Goal: Transaction & Acquisition: Purchase product/service

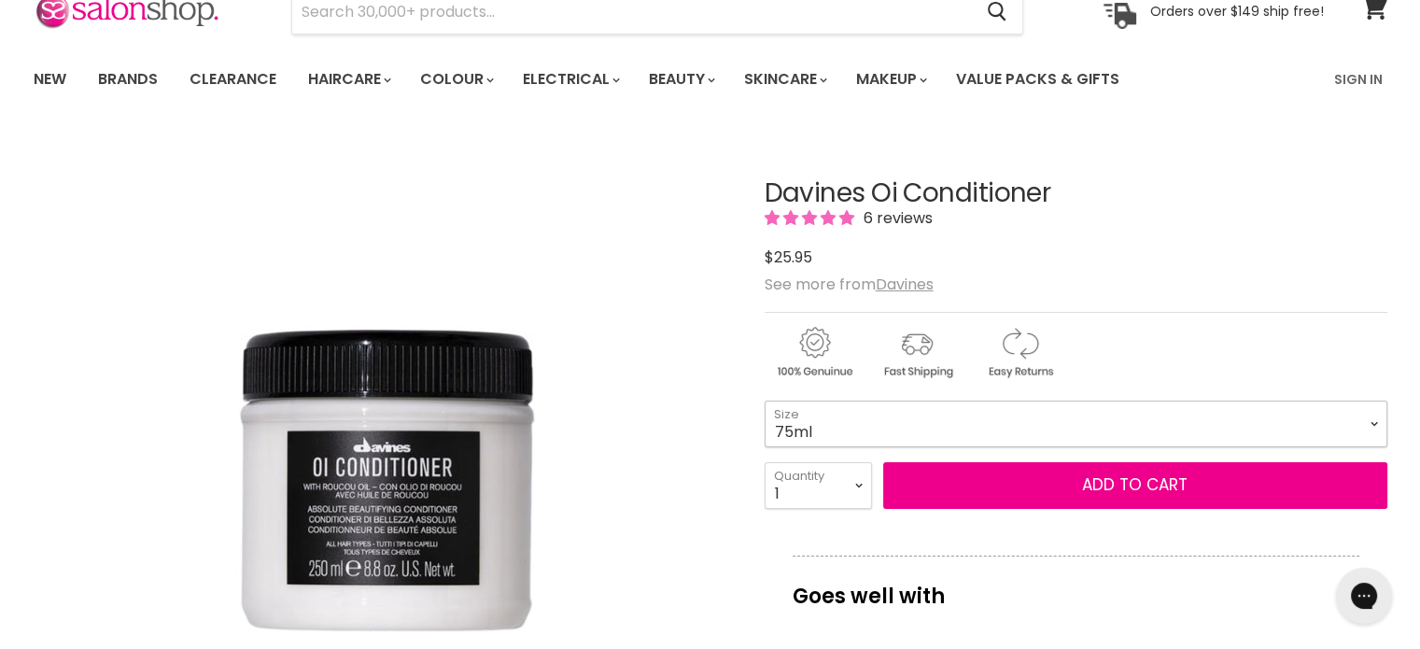
click at [1378, 421] on select "75ml 250ml 1 Litre" at bounding box center [1076, 424] width 623 height 47
click at [765, 401] on select "75ml 250ml 1 Litre" at bounding box center [1076, 424] width 623 height 47
select select "250ml"
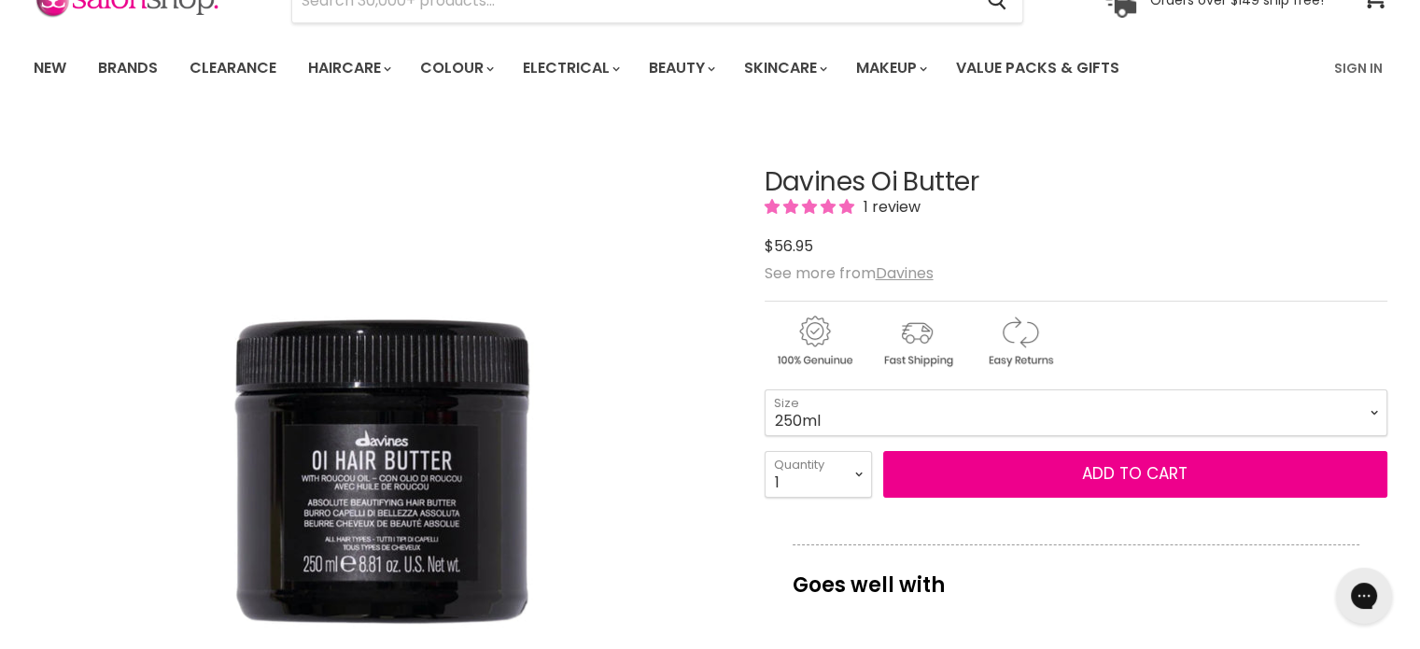
scroll to position [93, 0]
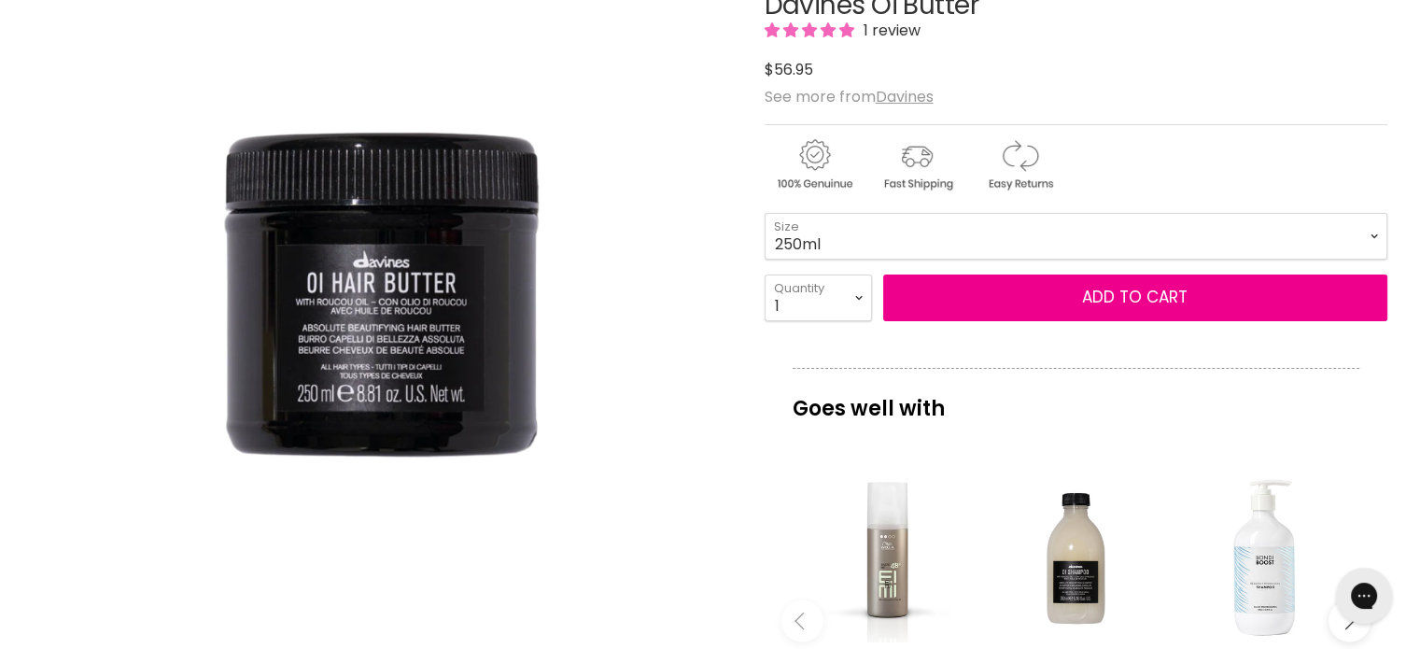
scroll to position [280, 0]
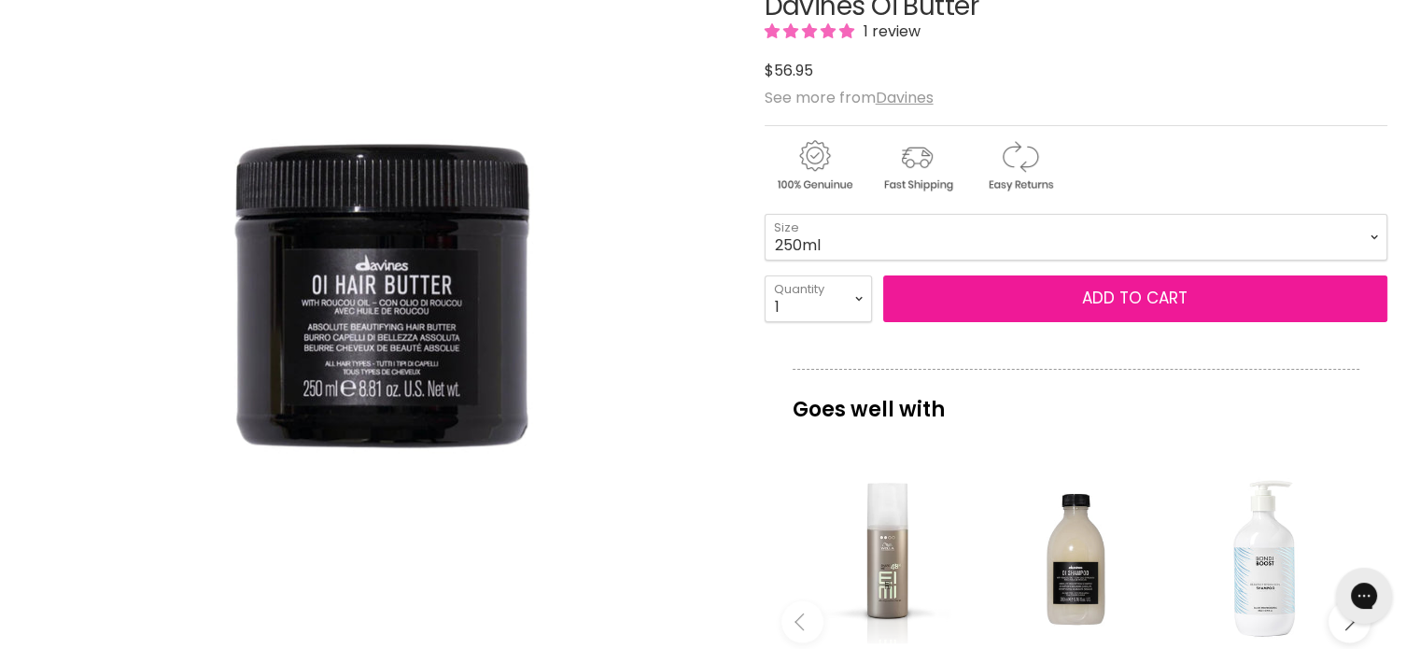
click at [1199, 300] on button "Add to cart" at bounding box center [1135, 298] width 504 height 47
click at [1057, 292] on button "Add to cart" at bounding box center [1135, 298] width 504 height 47
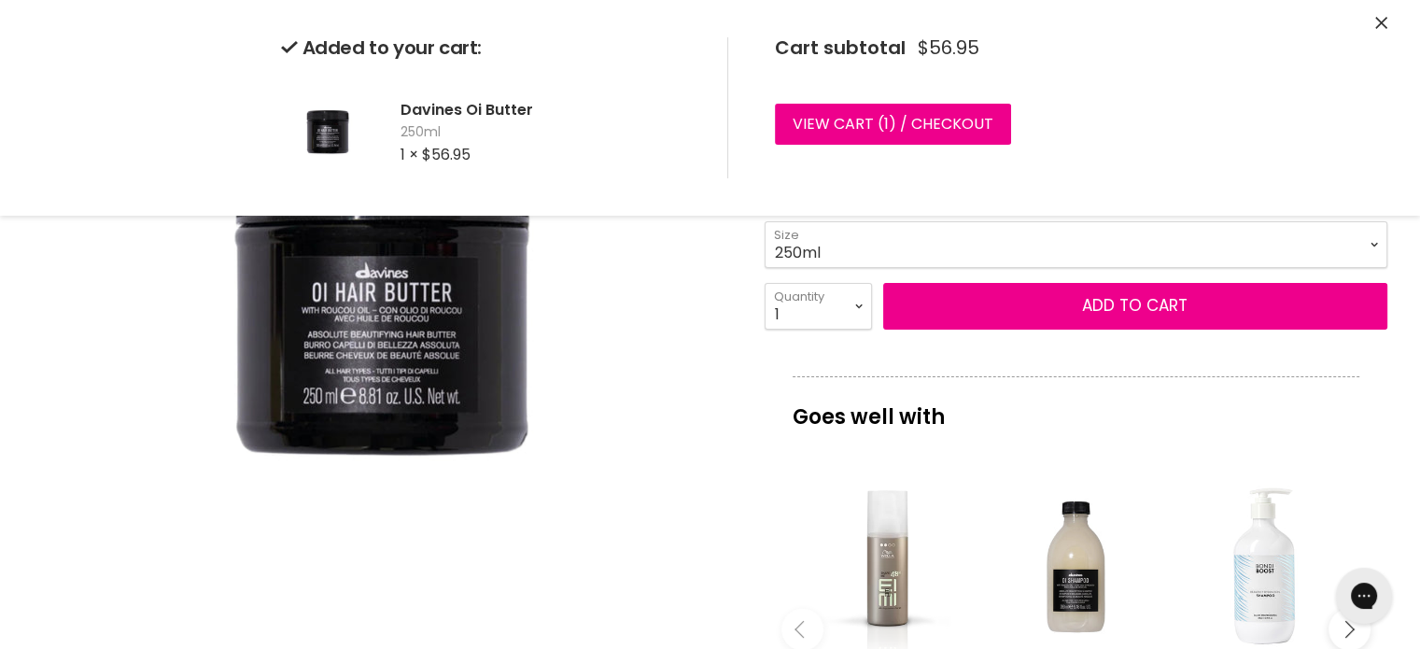
scroll to position [0, 0]
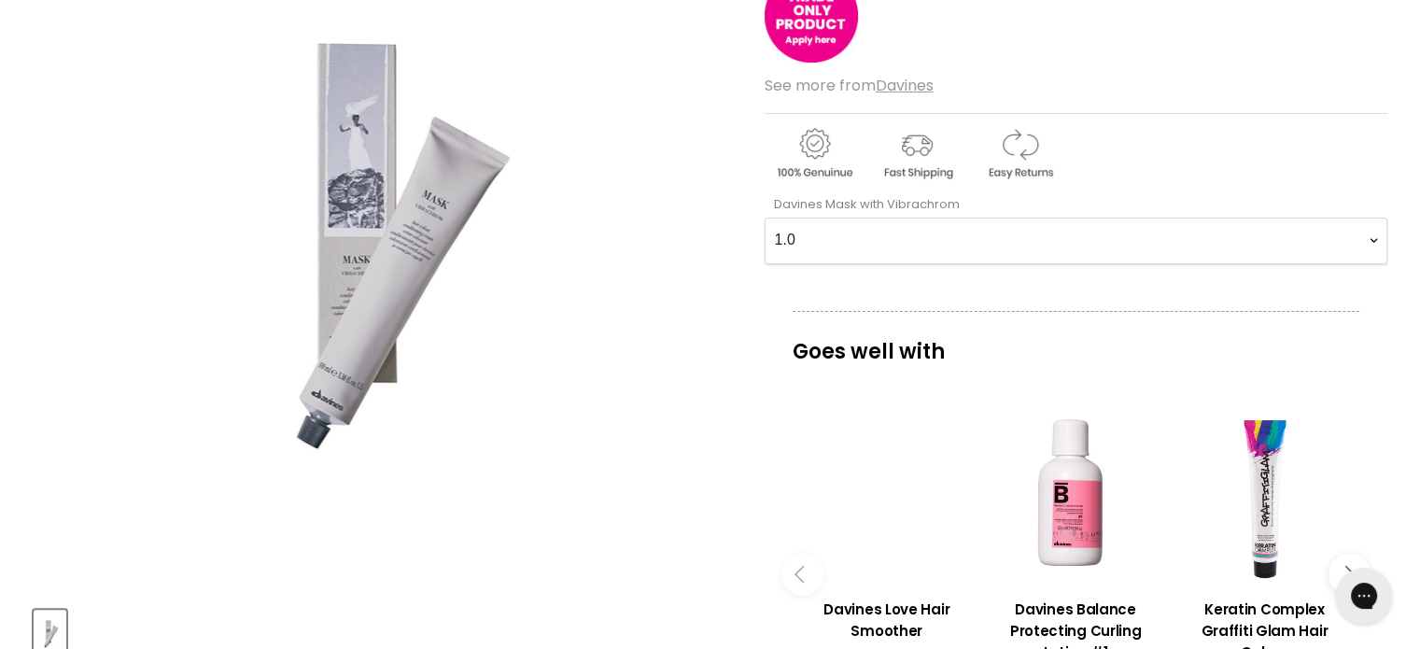
scroll to position [374, 0]
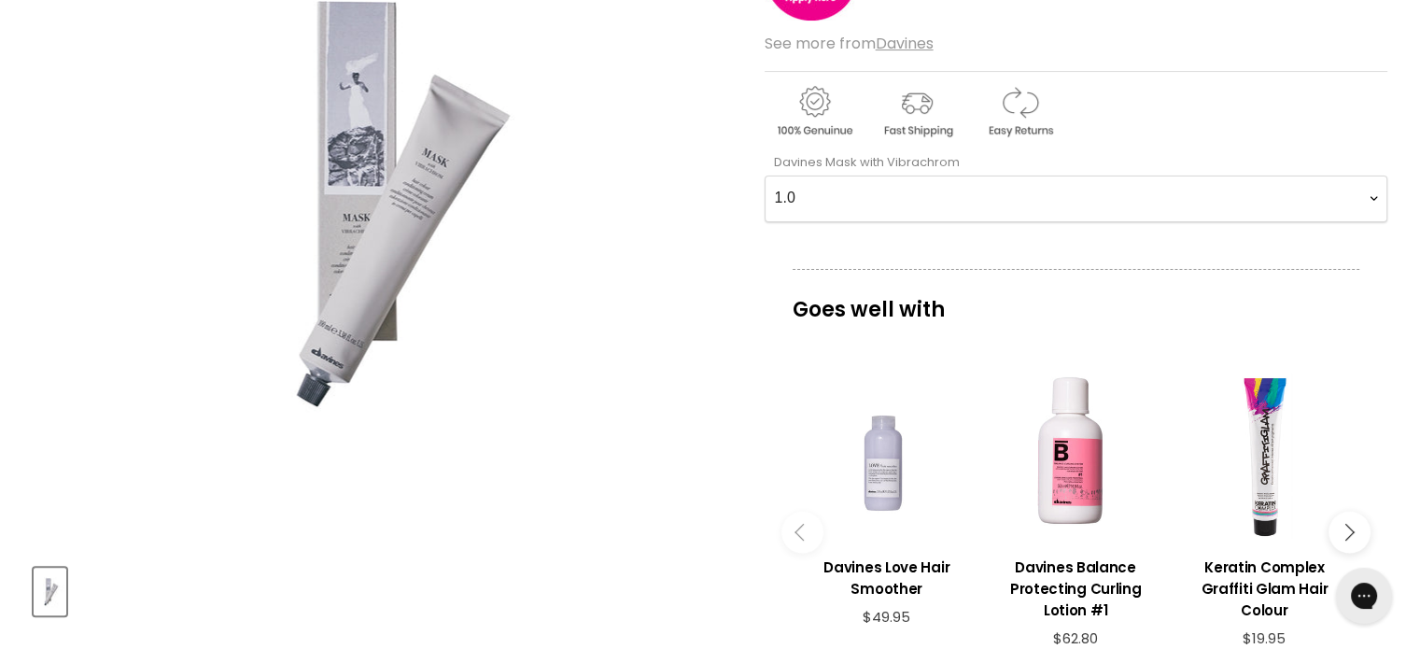
click at [1378, 199] on Vibrachrom-0-0 "1.0 2.0 2.11 2.21 3.0 33.0 3.51 3.56 4 4.0 44.0 4.06 4.1 4.14 4.18 4.22 4.35 4.…" at bounding box center [1076, 199] width 623 height 47
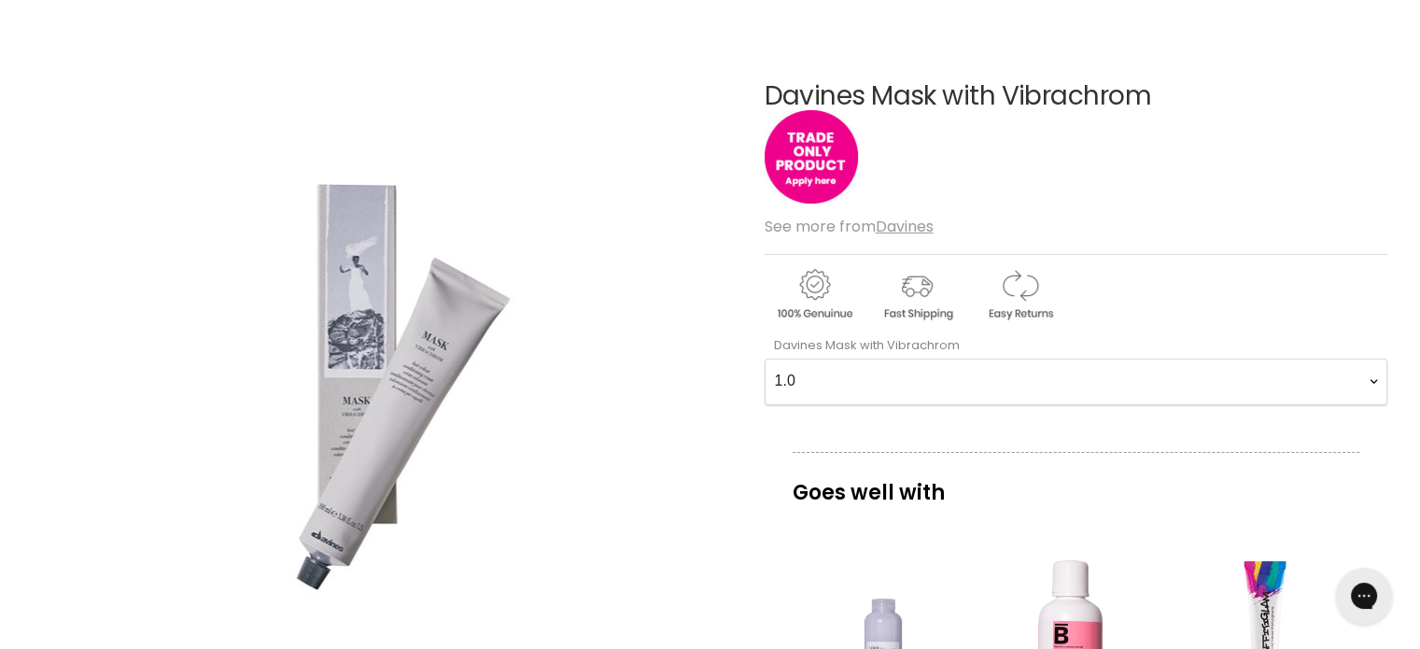
scroll to position [187, 0]
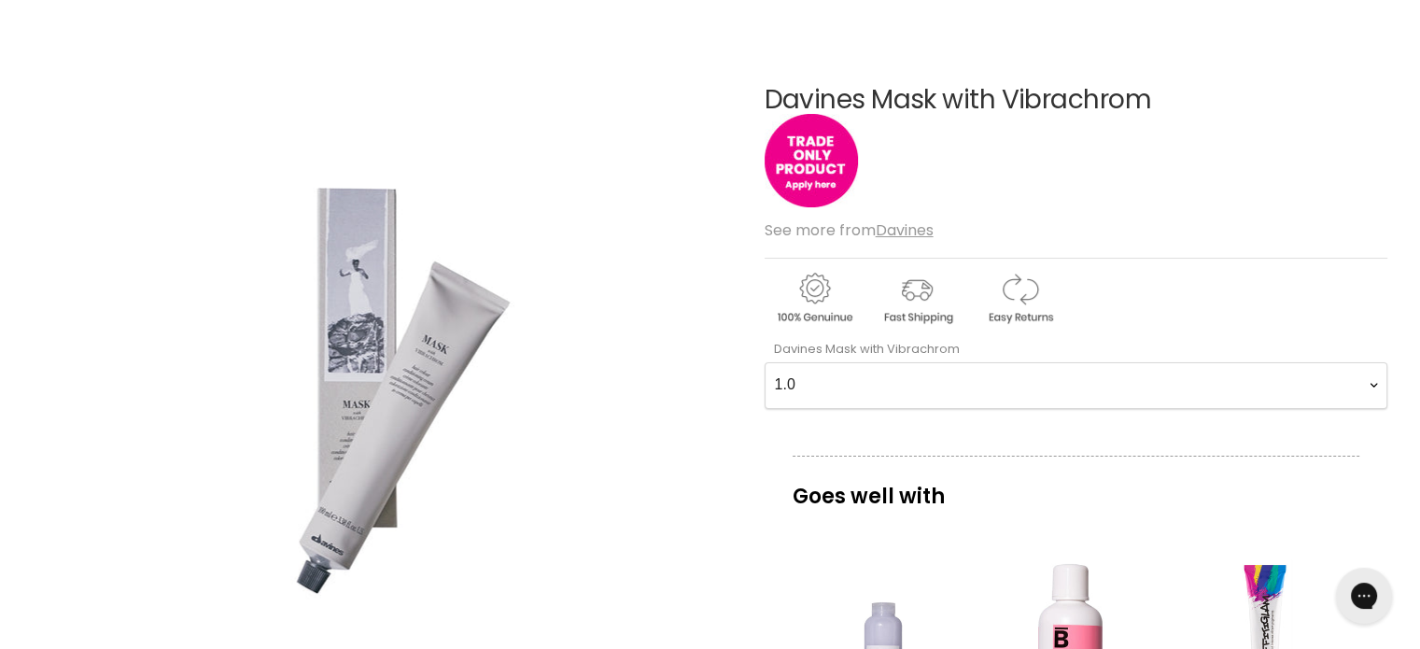
drag, startPoint x: 1368, startPoint y: 387, endPoint x: 1322, endPoint y: 380, distance: 46.2
click at [1368, 387] on Vibrachrom-0-0 "1.0 2.0 2.11 2.21 3.0 33.0 3.51 3.56 4 4.0 44.0 4.06 4.1 4.14 4.18 4.22 4.35 4.…" at bounding box center [1076, 385] width 623 height 47
select Vibrachrom-0-0 "88.1"
click at [765, 362] on Vibrachrom-0-0 "1.0 2.0 2.11 2.21 3.0 33.0 3.51 3.56 4 4.0 44.0 4.06 4.1 4.14 4.18 4.22 4.35 4.…" at bounding box center [1076, 385] width 623 height 47
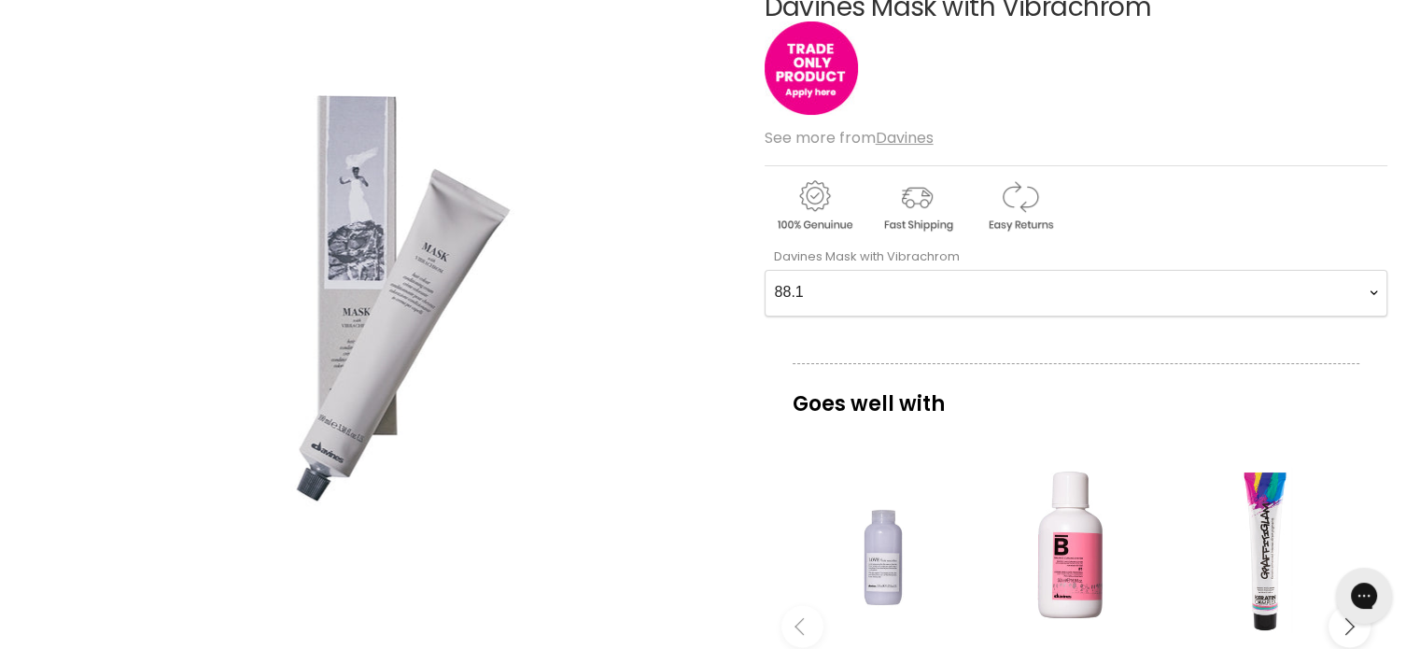
scroll to position [280, 0]
click at [1377, 287] on Vibrachrom-0-0 "1.0 2.0 2.11 2.21 3.0 33.0 3.51 3.56 4 4.0 44.0 4.06 4.1 4.14 4.18 4.22 4.35 4.…" at bounding box center [1076, 292] width 623 height 47
click at [790, 285] on Vibrachrom-0-0 "1.0 2.0 2.11 2.21 3.0 33.0 3.51 3.56 4 4.0 44.0 4.06 4.1 4.14 4.18 4.22 4.35 4.…" at bounding box center [1076, 292] width 623 height 47
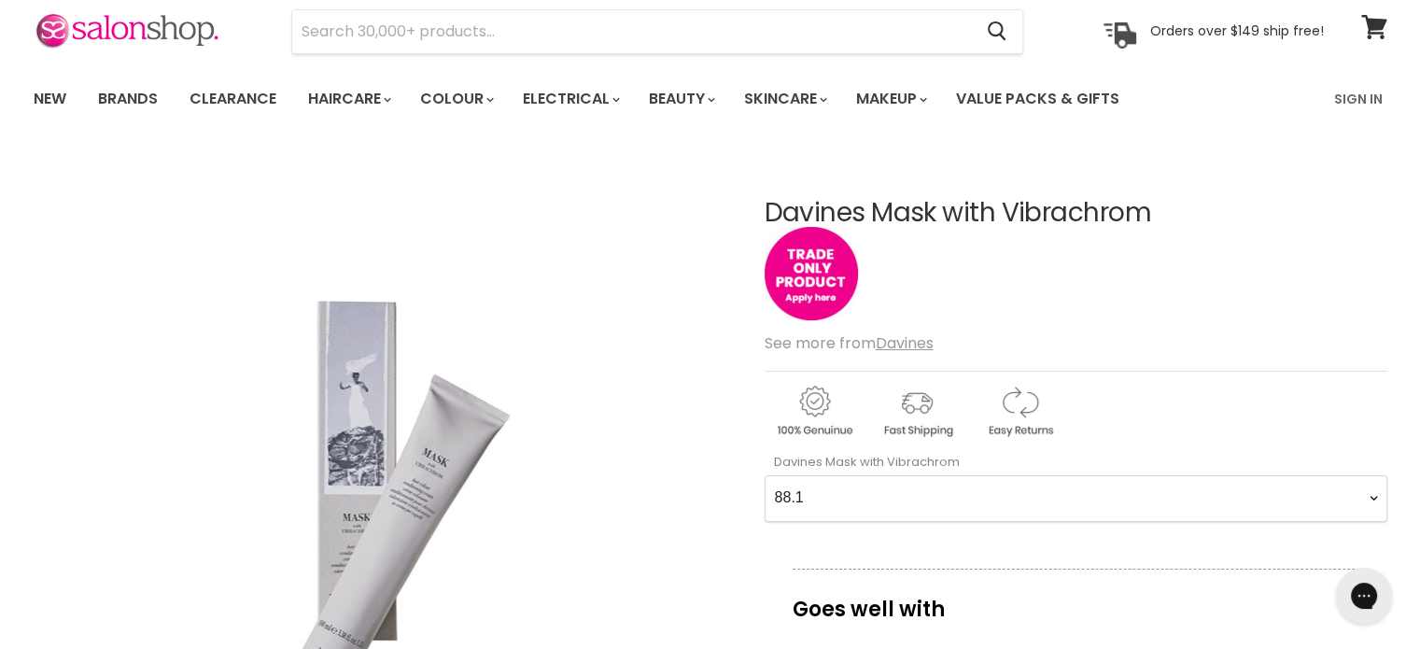
scroll to position [0, 0]
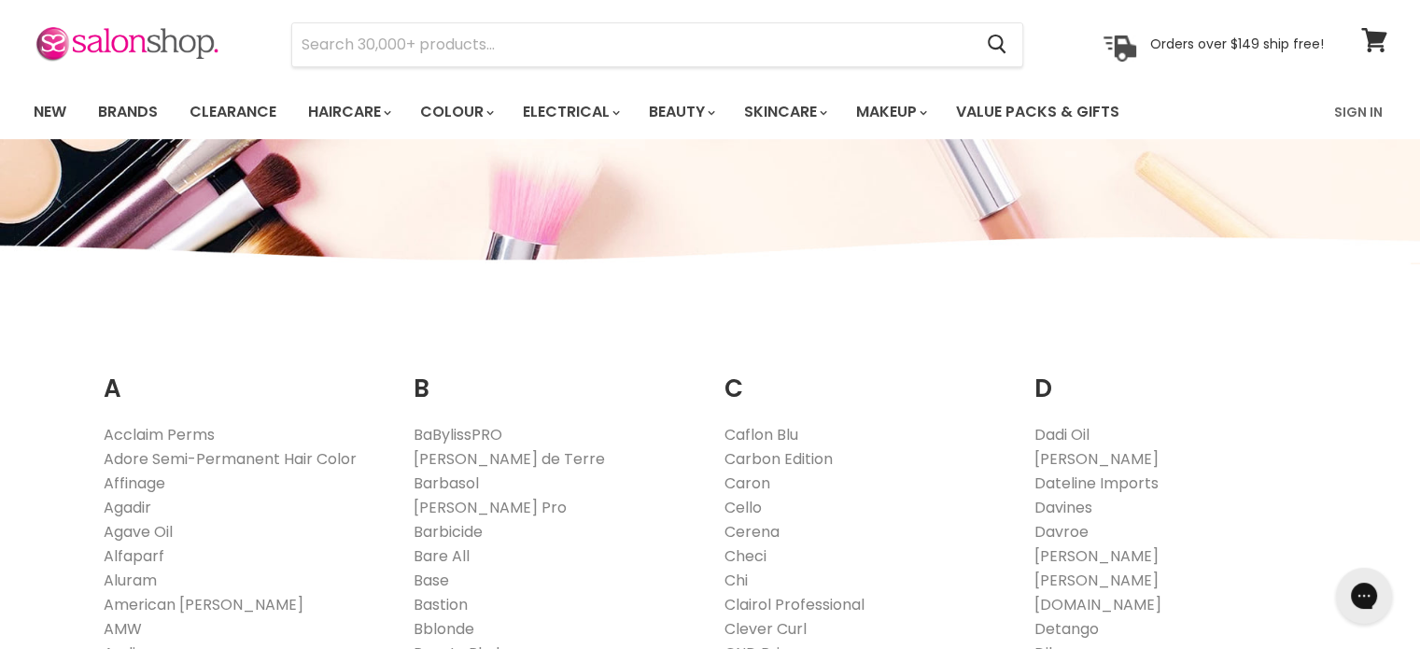
scroll to position [187, 0]
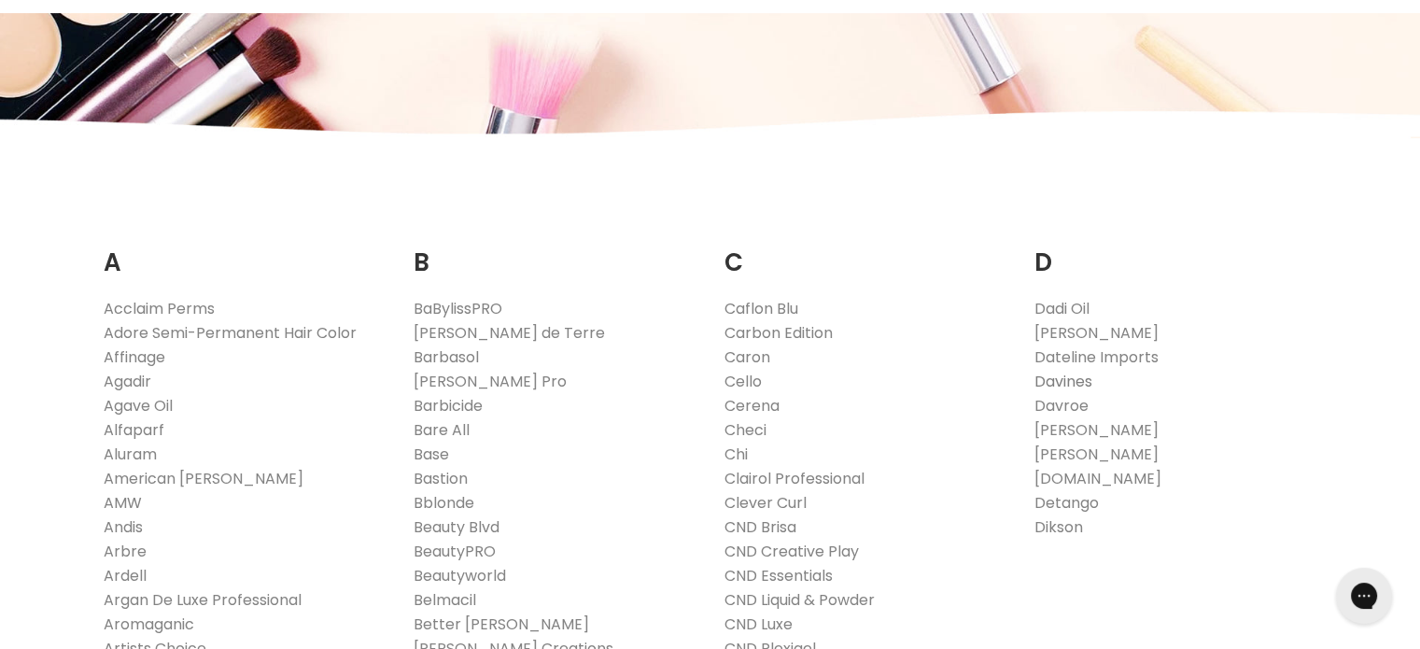
click at [1072, 380] on link "Davines" at bounding box center [1064, 381] width 58 height 21
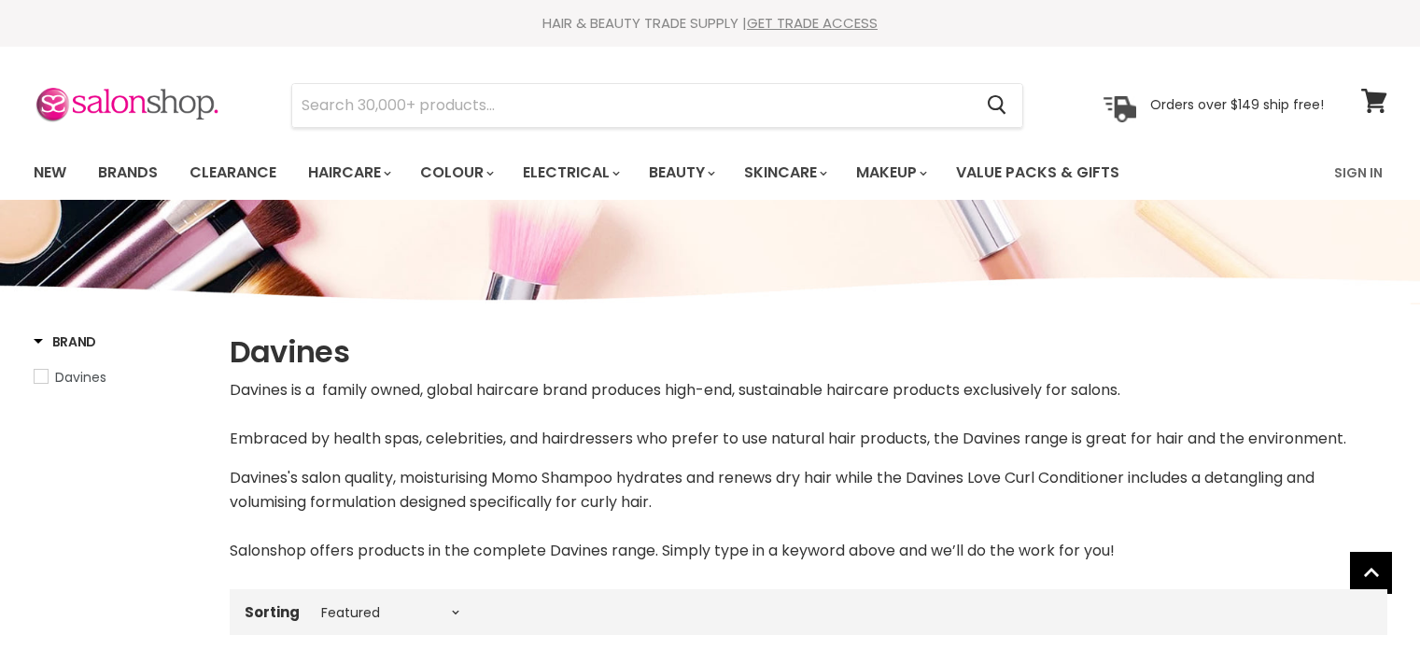
select select "manual"
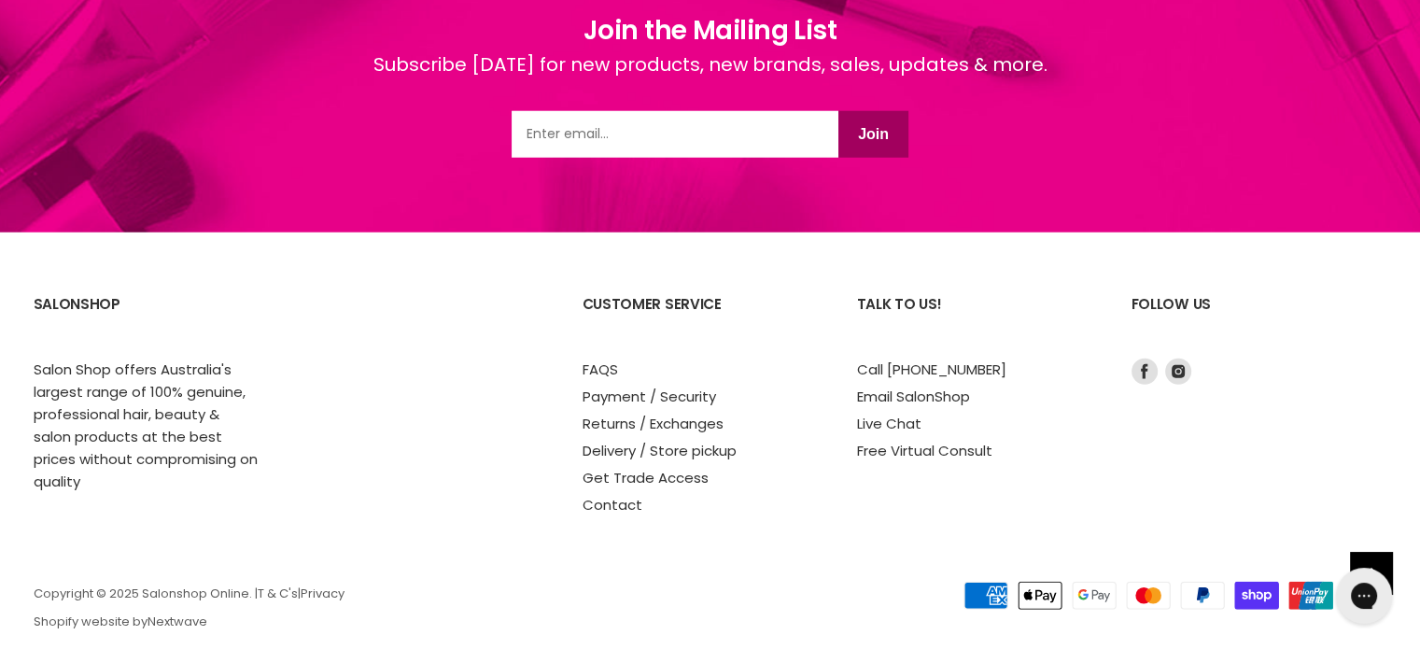
scroll to position [4888, 0]
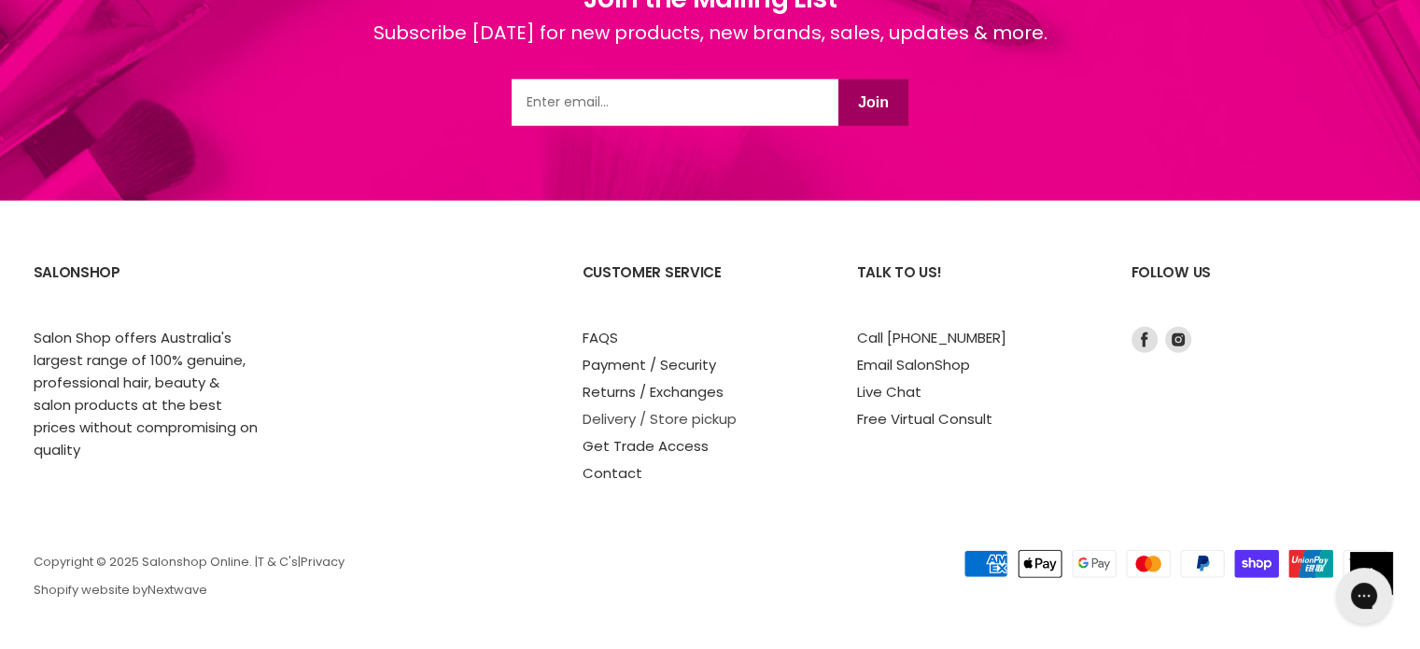
click at [696, 421] on link "Delivery / Store pickup" at bounding box center [660, 419] width 154 height 20
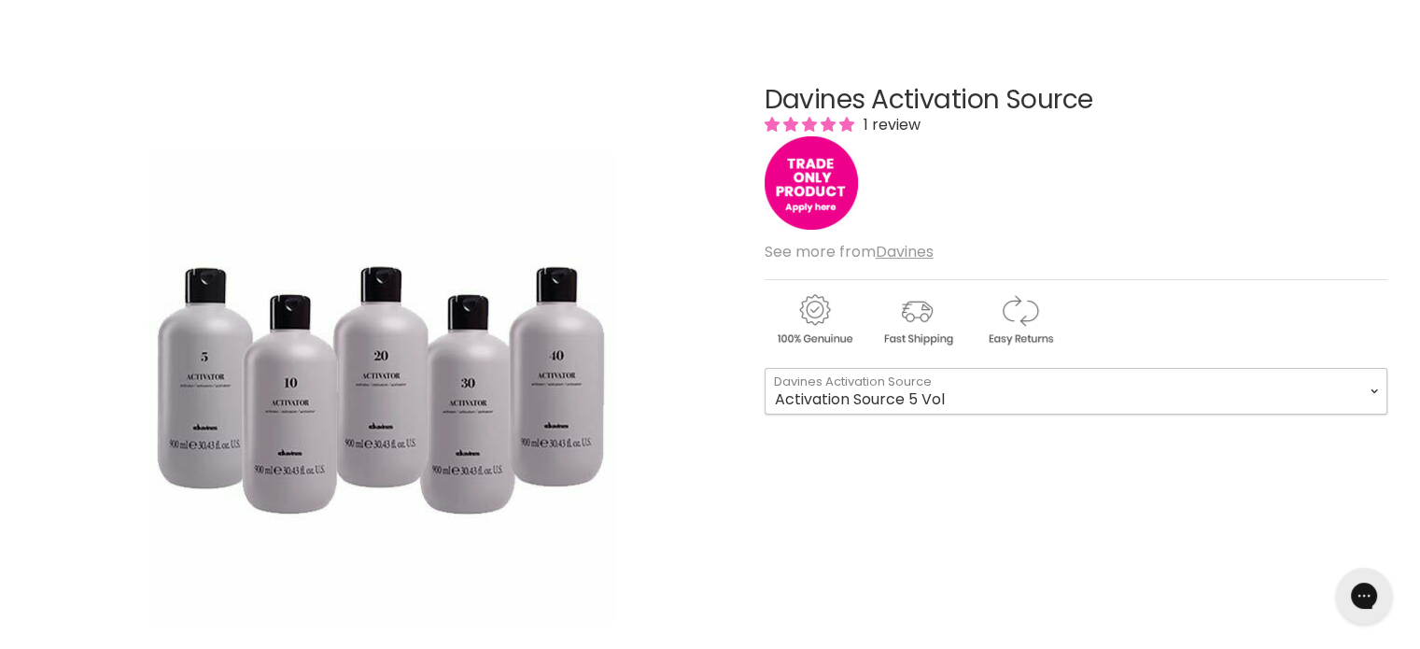
click at [1378, 389] on select "Activation Source 5 Vol Activation Source 10 Vol Activation Source 20 Vol Activ…" at bounding box center [1076, 391] width 623 height 47
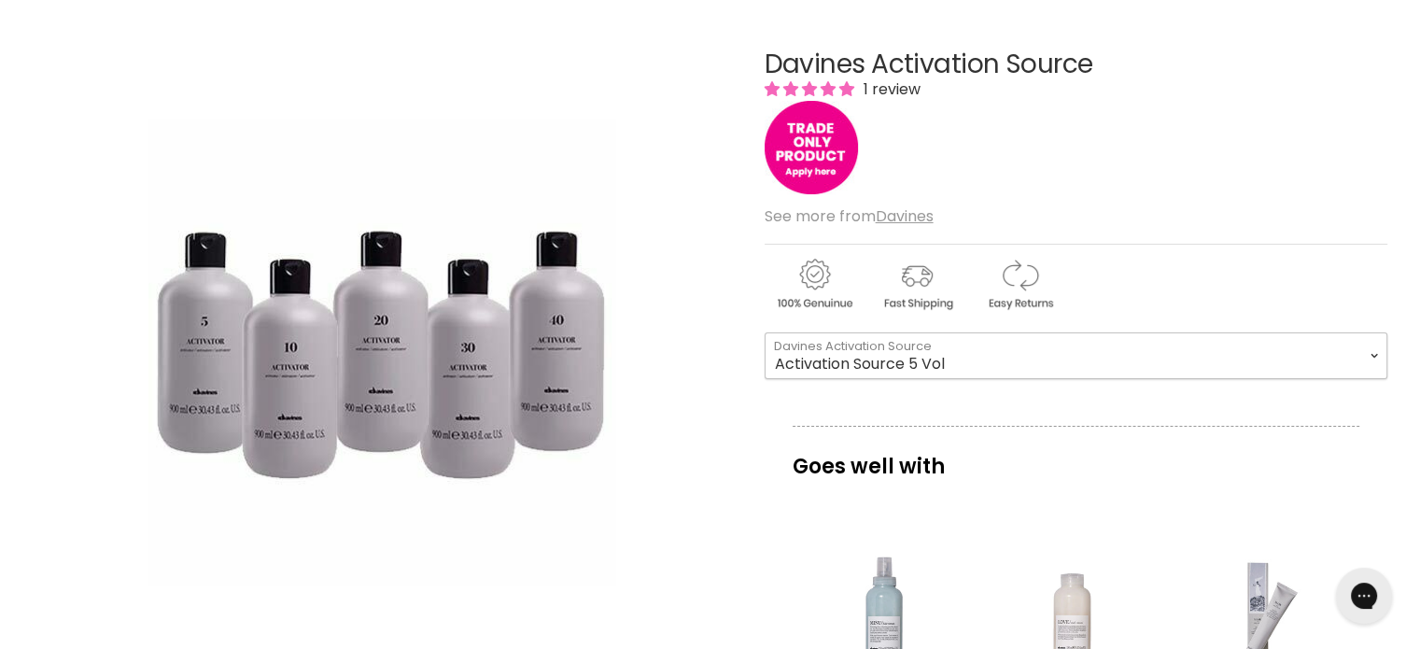
scroll to position [280, 0]
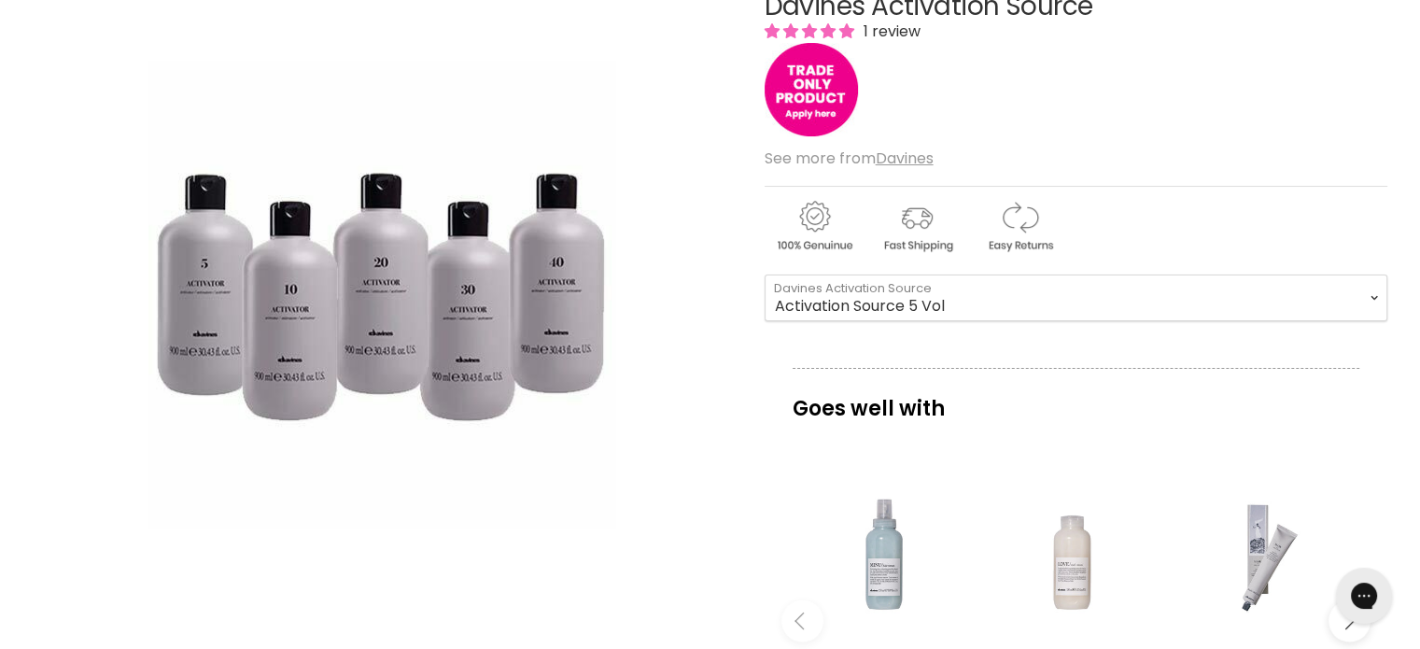
click at [1375, 297] on select "Activation Source 5 Vol Activation Source 10 Vol Activation Source 20 Vol Activ…" at bounding box center [1076, 298] width 623 height 47
click at [765, 275] on select "Activation Source 5 Vol Activation Source 10 Vol Activation Source 20 Vol Activ…" at bounding box center [1076, 298] width 623 height 47
select select "Activation Source 30 Vol"
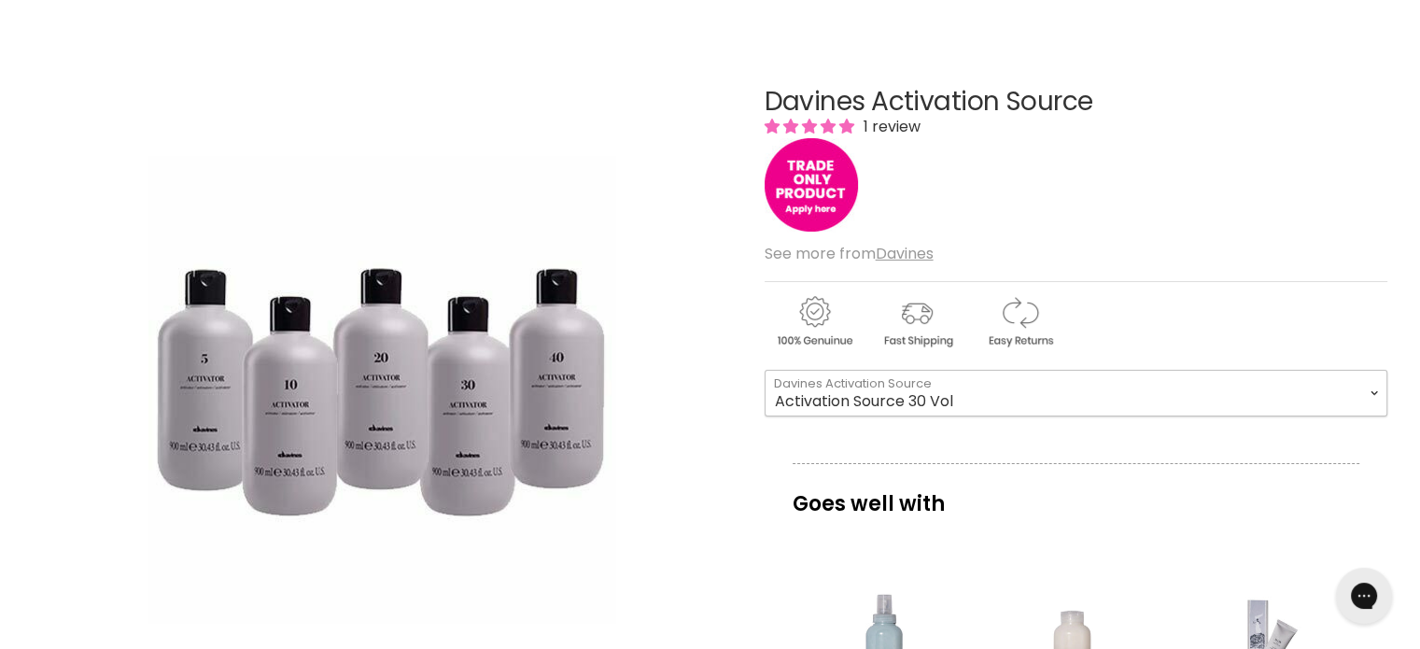
scroll to position [187, 0]
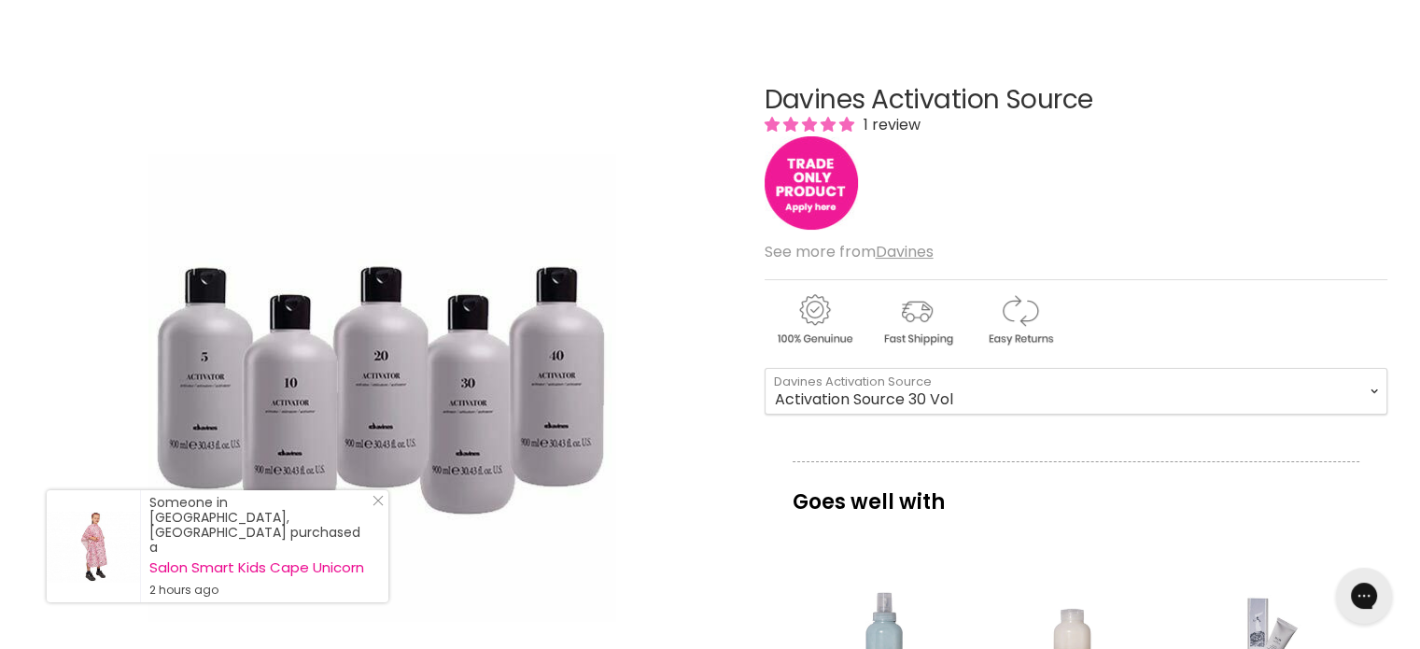
click at [817, 175] on img "Main content" at bounding box center [811, 182] width 93 height 93
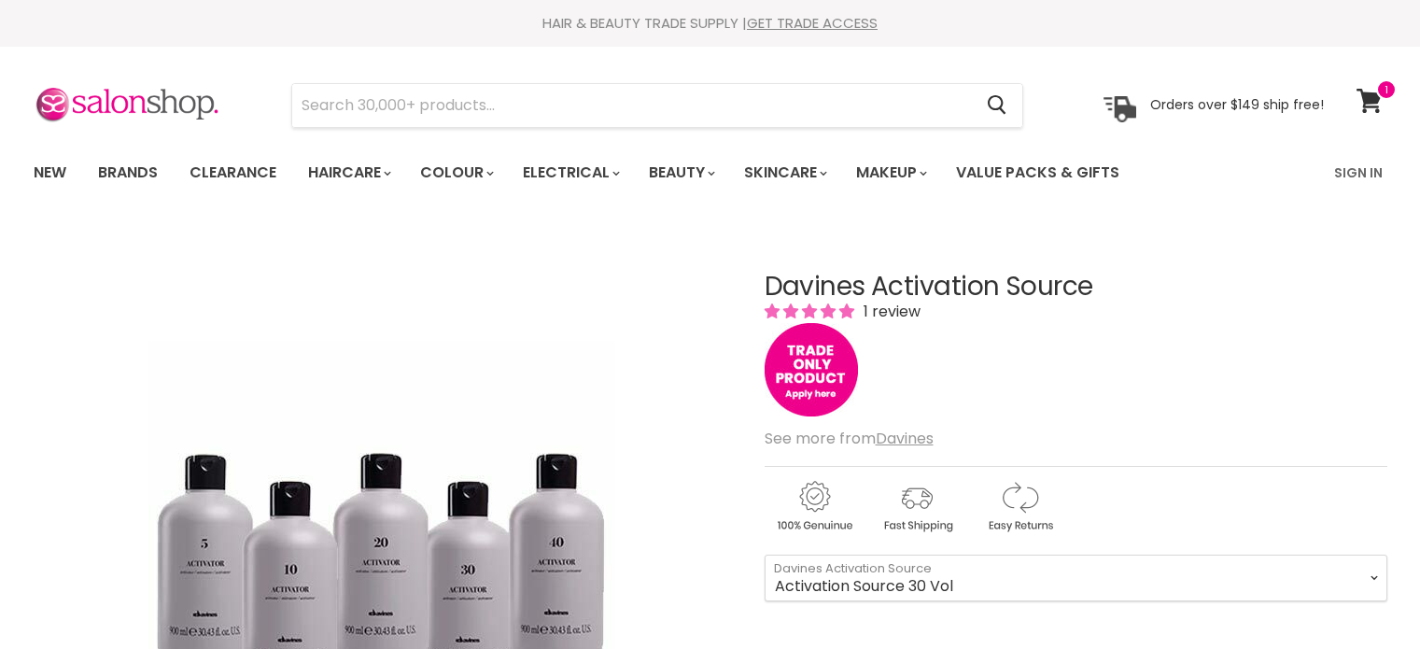
scroll to position [187, 0]
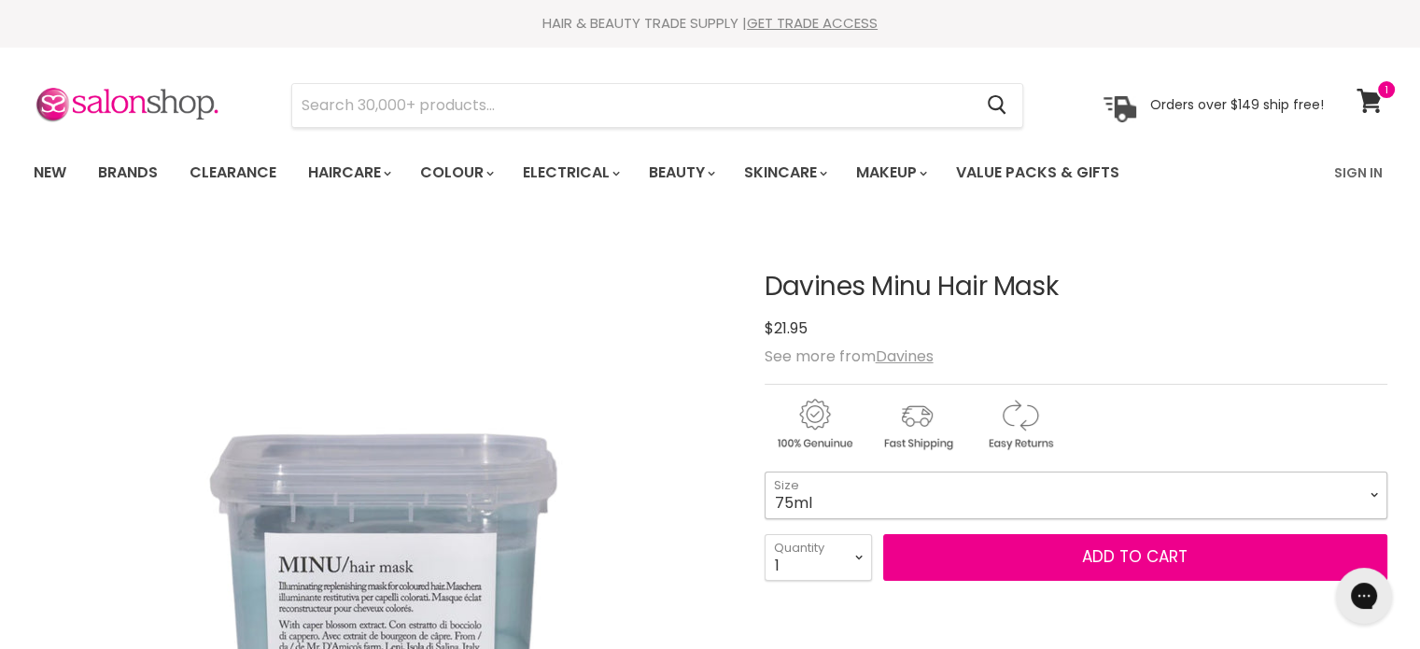
click at [1367, 490] on select "75ml 250ml 1 Litre" at bounding box center [1076, 495] width 623 height 47
click at [765, 472] on select "75ml 250ml 1 Litre" at bounding box center [1076, 495] width 623 height 47
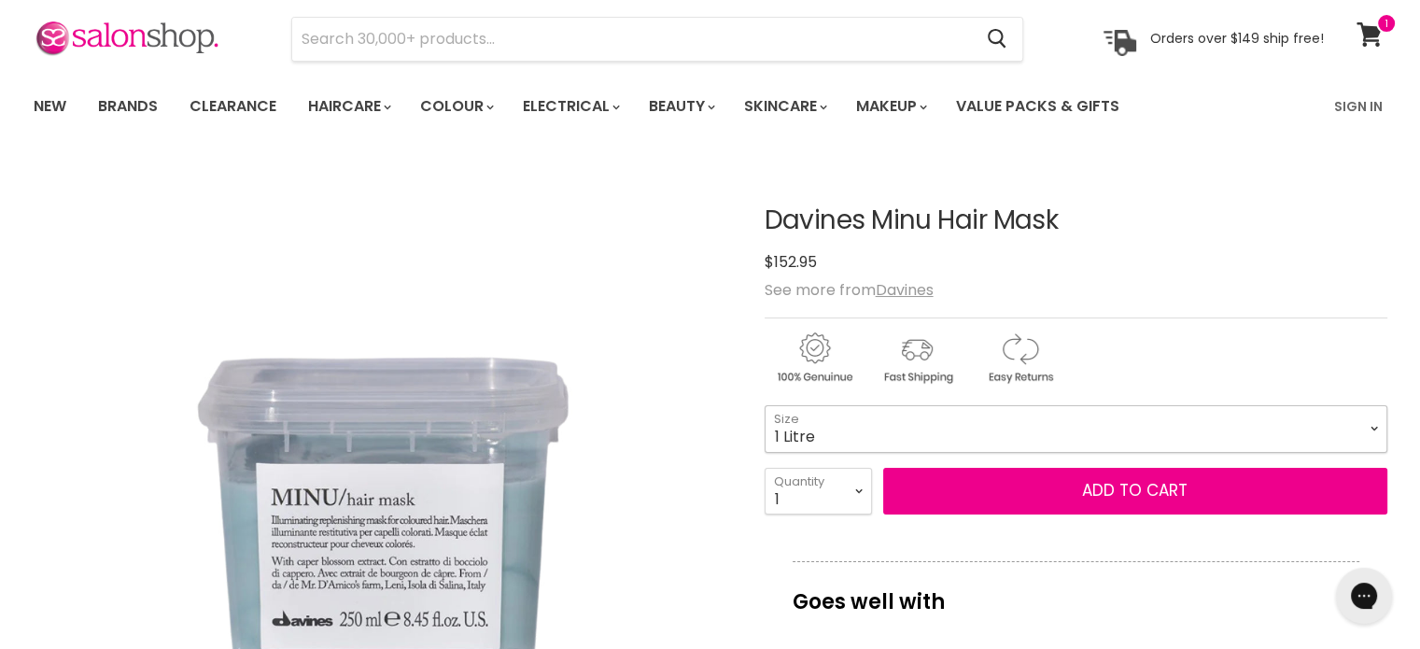
scroll to position [93, 0]
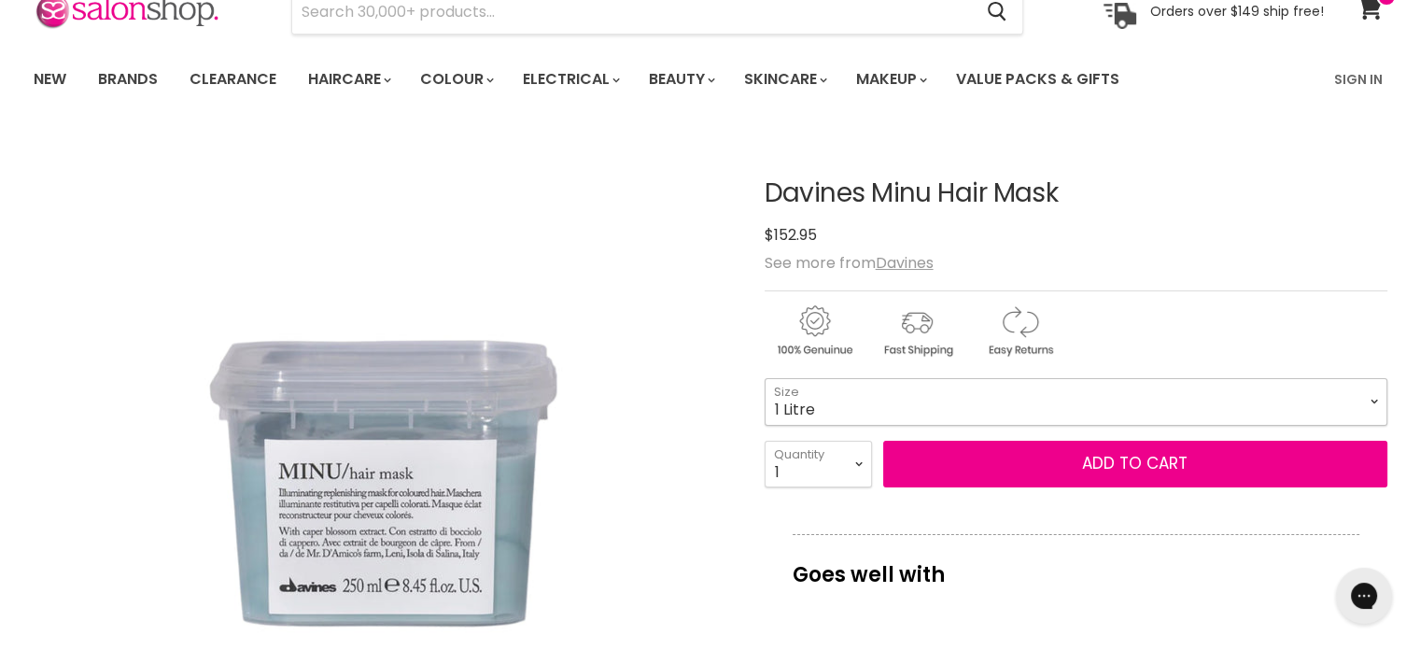
click at [1376, 402] on select "75ml 250ml 1 Litre" at bounding box center [1076, 401] width 623 height 47
click at [765, 378] on select "75ml 250ml 1 Litre" at bounding box center [1076, 401] width 623 height 47
select select "250ml"
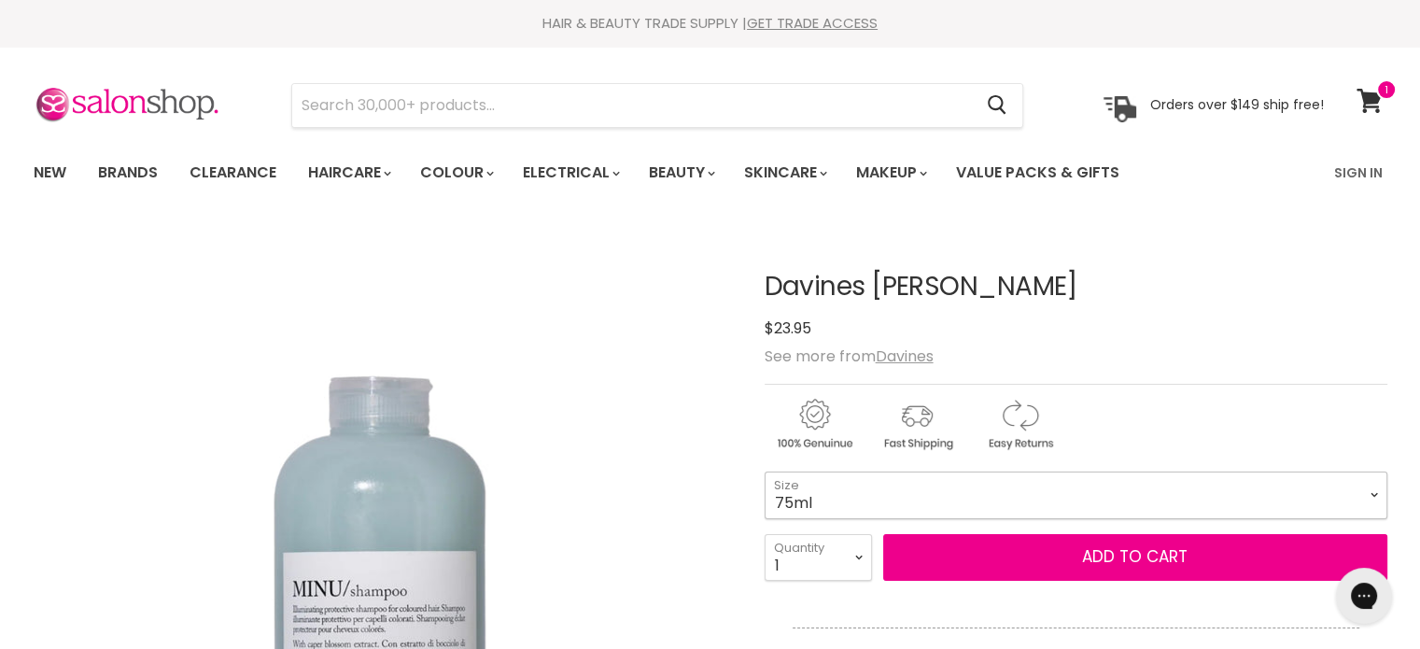
click at [1369, 492] on select "75ml 250ml 1 Litre" at bounding box center [1076, 495] width 623 height 47
click at [765, 472] on select "75ml 250ml 1 Litre" at bounding box center [1076, 495] width 623 height 47
select select "1 Litre"
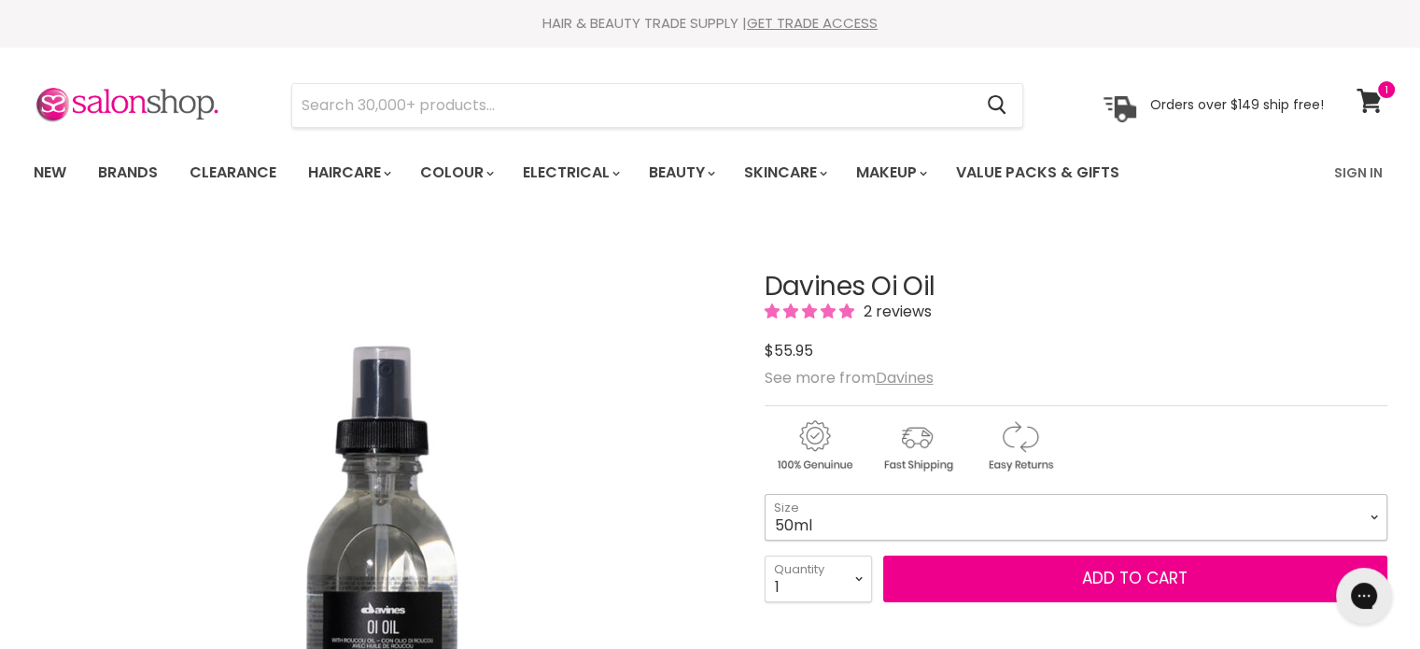
click at [1375, 511] on select "50ml 135ml" at bounding box center [1076, 517] width 623 height 47
click at [765, 494] on select "50ml 135ml" at bounding box center [1076, 517] width 623 height 47
select select "135ml"
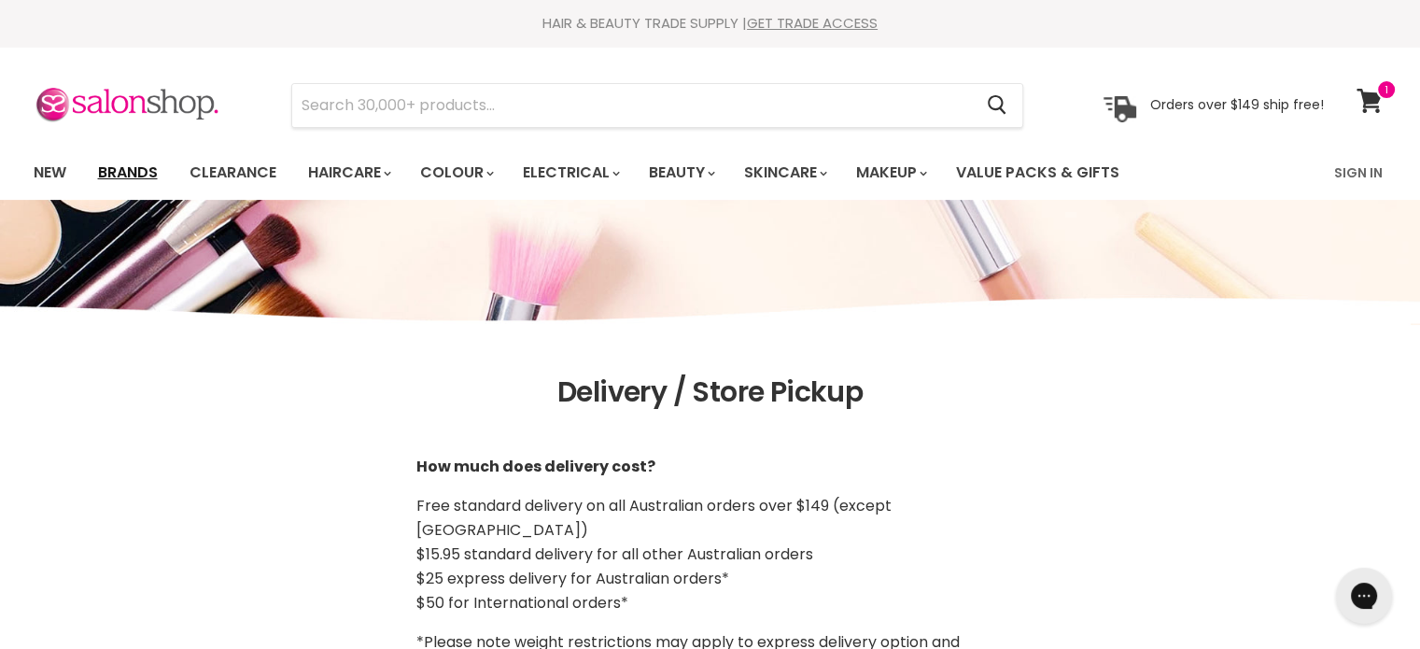
click at [123, 171] on link "Brands" at bounding box center [128, 172] width 88 height 39
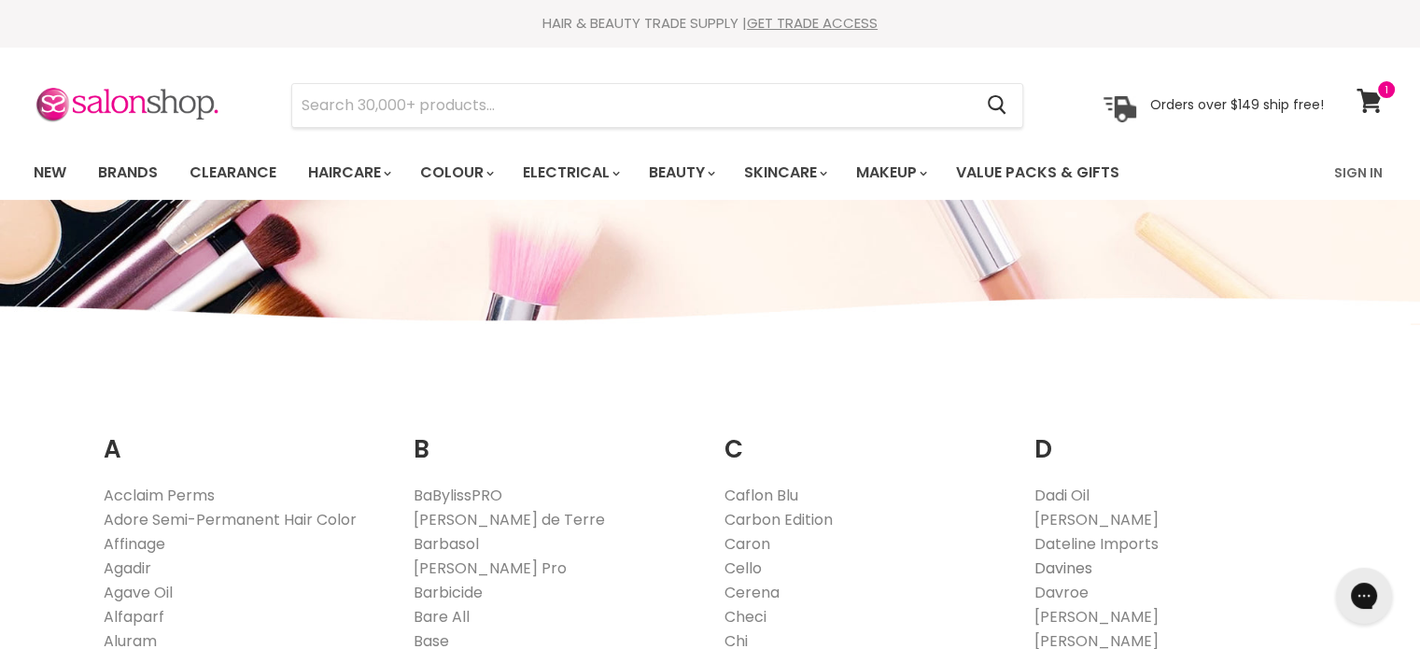
click at [1050, 569] on link "Davines" at bounding box center [1064, 568] width 58 height 21
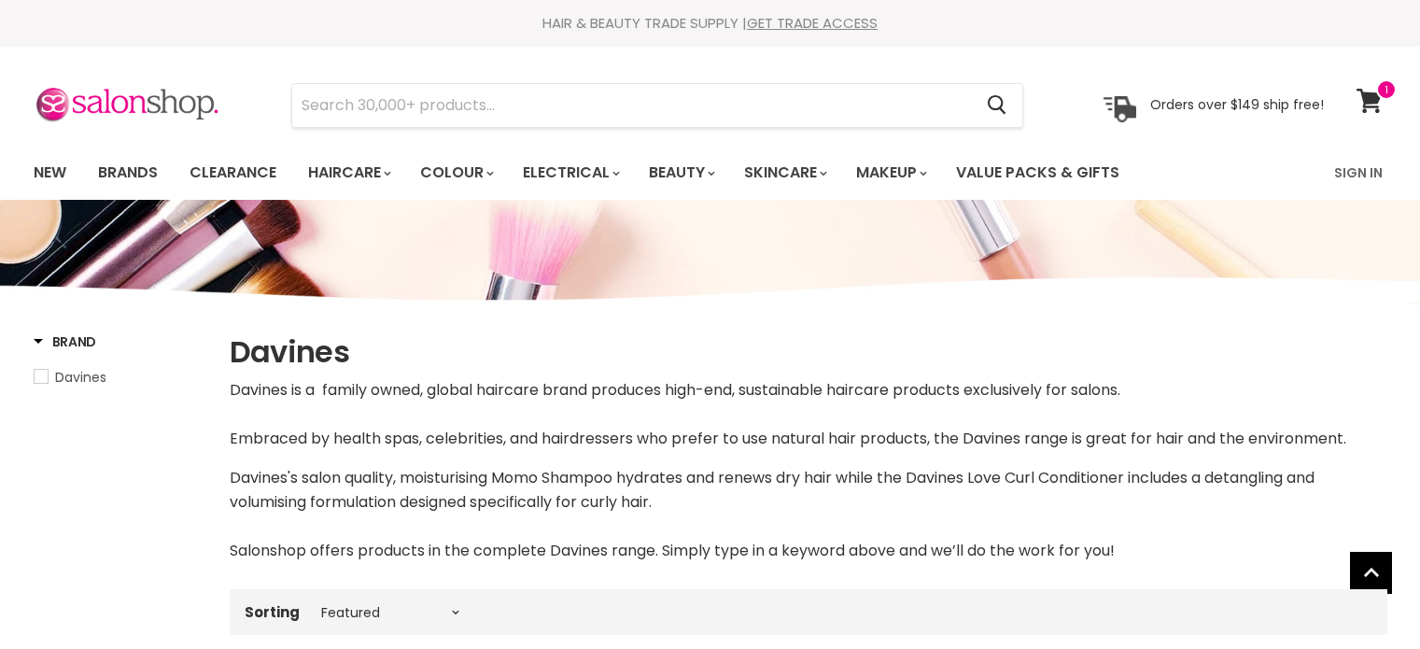
select select "manual"
